Goal: Check status: Check status

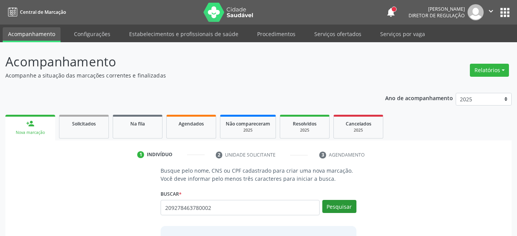
type input "209278463780002"
click at [348, 208] on button "Pesquisar" at bounding box center [339, 206] width 34 height 13
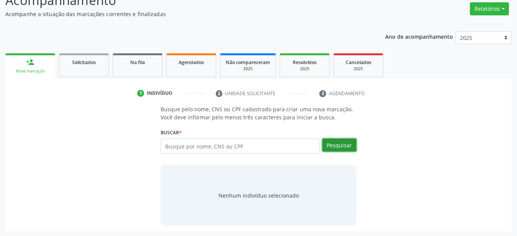
scroll to position [62, 0]
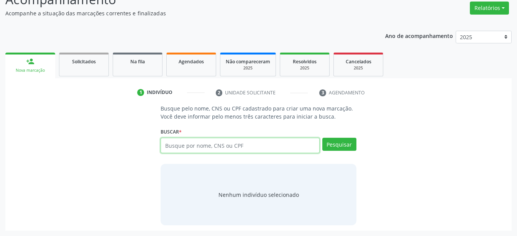
click at [223, 141] on input "text" at bounding box center [240, 145] width 159 height 15
type input "209278463780002"
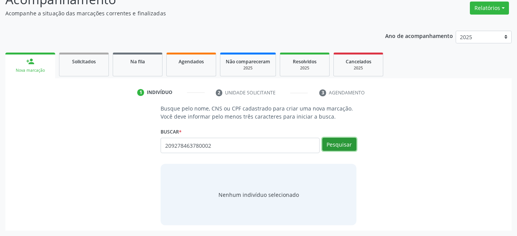
click at [337, 145] on button "Pesquisar" at bounding box center [339, 144] width 34 height 13
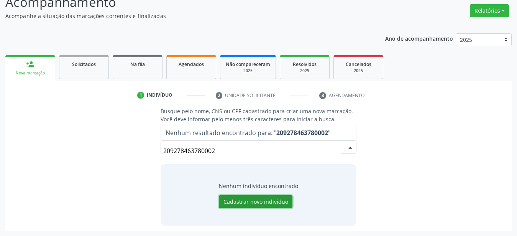
click at [254, 197] on button "Cadastrar novo indivíduo" at bounding box center [256, 201] width 74 height 13
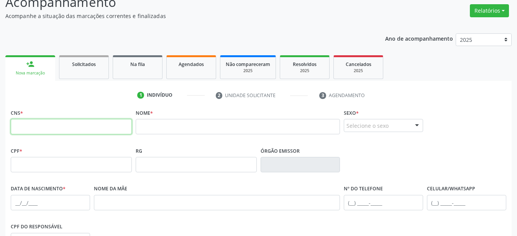
click at [81, 128] on input "text" at bounding box center [71, 126] width 121 height 15
type input "209 2784 6378 0002"
drag, startPoint x: 77, startPoint y: 131, endPoint x: 0, endPoint y: 128, distance: 77.1
click at [11, 128] on input "209 2784 6378 0002" at bounding box center [71, 126] width 121 height 15
paste input "898 0034 5412 6551"
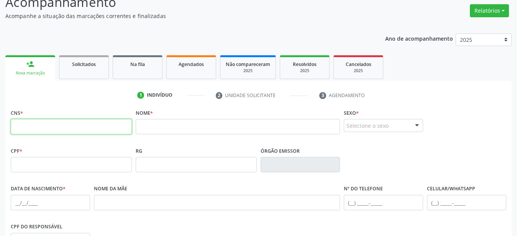
type input "898 0034 5412 6551"
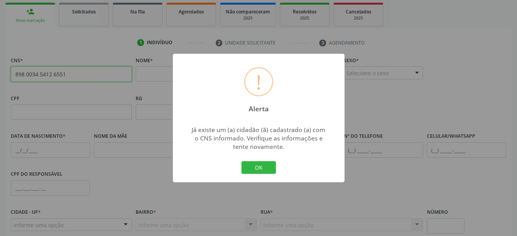
scroll to position [138, 0]
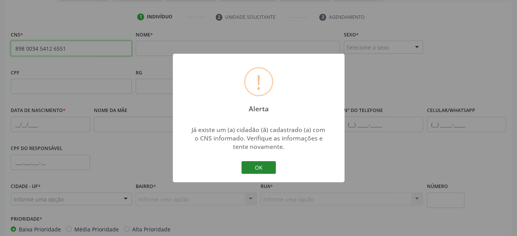
click at [259, 170] on button "OK" at bounding box center [258, 167] width 34 height 13
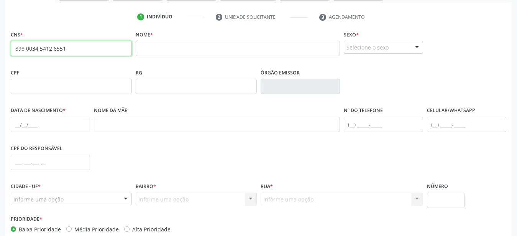
scroll to position [137, 0]
click at [86, 49] on input "898 0034 5412 6551" at bounding box center [71, 48] width 121 height 15
drag, startPoint x: 86, startPoint y: 49, endPoint x: 0, endPoint y: 43, distance: 86.4
click at [11, 43] on input "898 0034 5412 6551" at bounding box center [71, 48] width 121 height 15
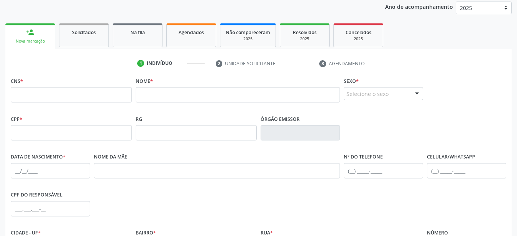
scroll to position [0, 0]
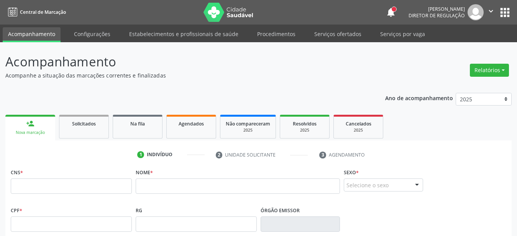
click at [501, 11] on button "apps" at bounding box center [504, 12] width 13 height 13
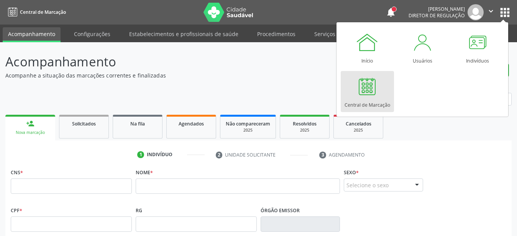
click at [361, 92] on div at bounding box center [367, 86] width 23 height 23
